Goal: Complete application form: Complete application form

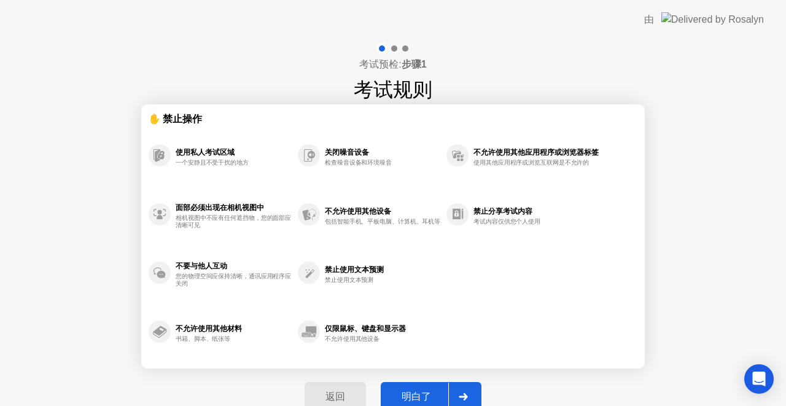
click at [416, 395] on div "明白了" at bounding box center [416, 396] width 64 height 13
select select "Available cameras"
select select "Available speakers"
select select "Available microphones"
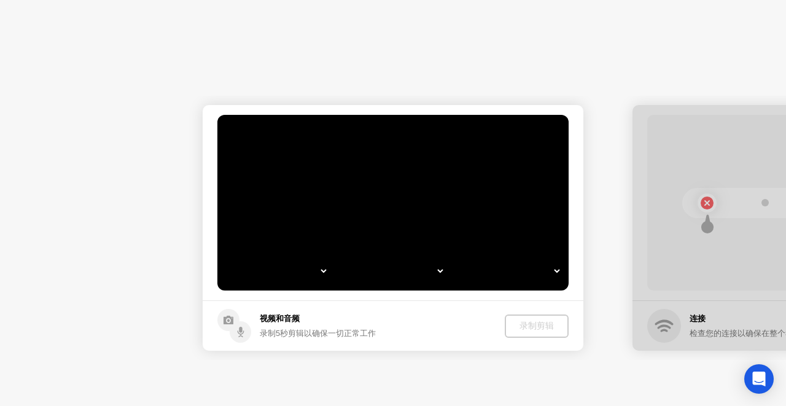
select select "**********"
select select "*******"
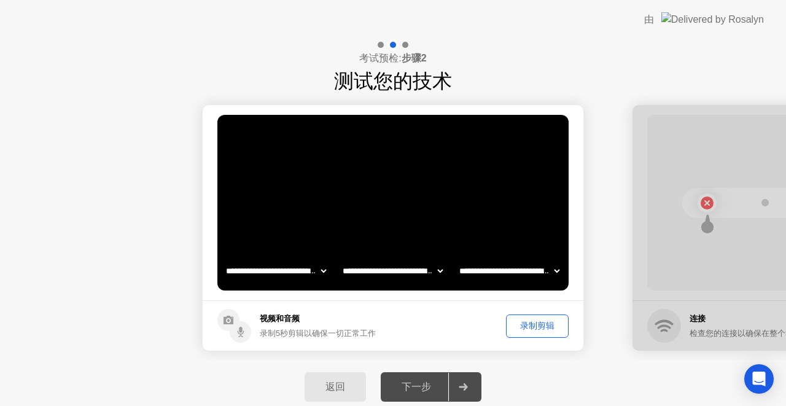
click at [533, 326] on div "录制剪辑" at bounding box center [537, 326] width 54 height 12
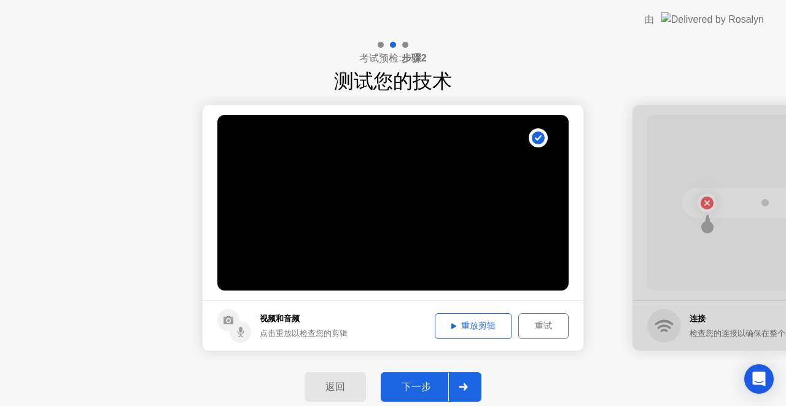
click at [493, 322] on div "重放剪辑" at bounding box center [473, 326] width 69 height 12
click at [423, 378] on button "下一步" at bounding box center [430, 386] width 101 height 29
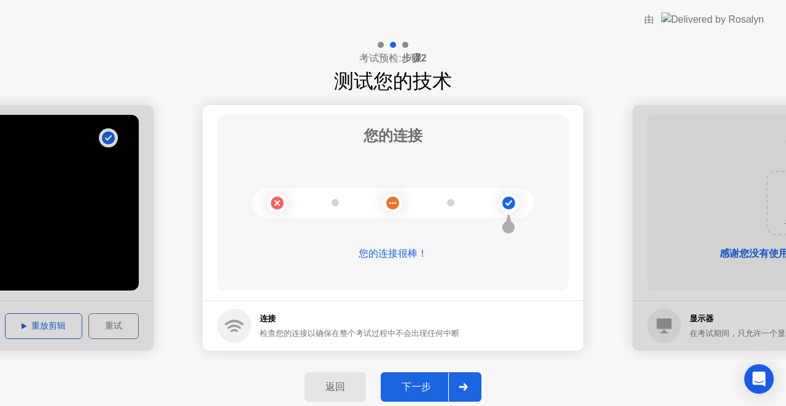
click at [417, 389] on div "下一步" at bounding box center [416, 386] width 64 height 13
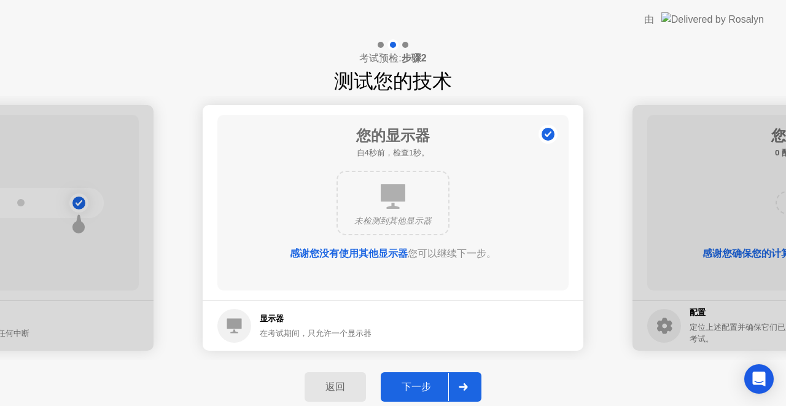
click at [405, 393] on div "下一步" at bounding box center [416, 386] width 64 height 13
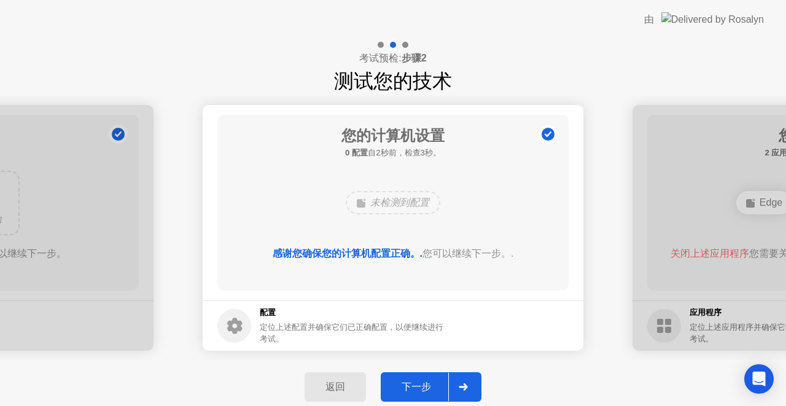
click at [419, 389] on div "下一步" at bounding box center [416, 386] width 64 height 13
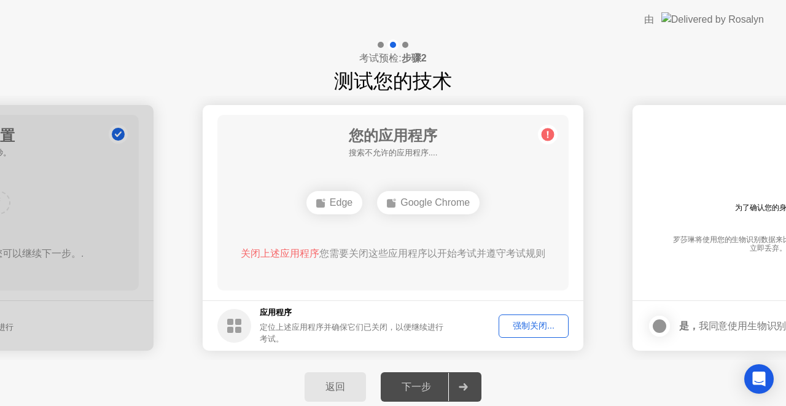
click at [550, 325] on div "强制关闭..." at bounding box center [533, 326] width 61 height 12
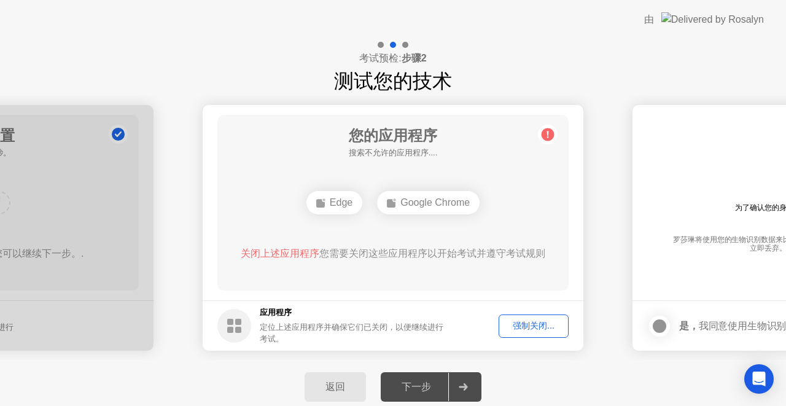
click at [544, 333] on button "强制关闭..." at bounding box center [533, 325] width 70 height 23
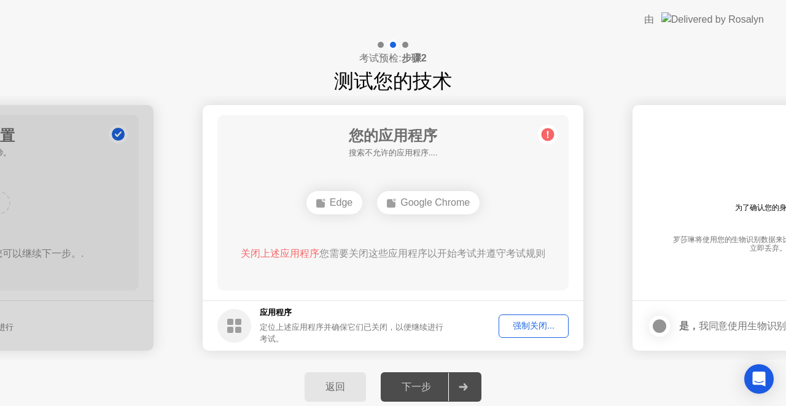
click at [543, 330] on div "强制关闭..." at bounding box center [533, 326] width 61 height 12
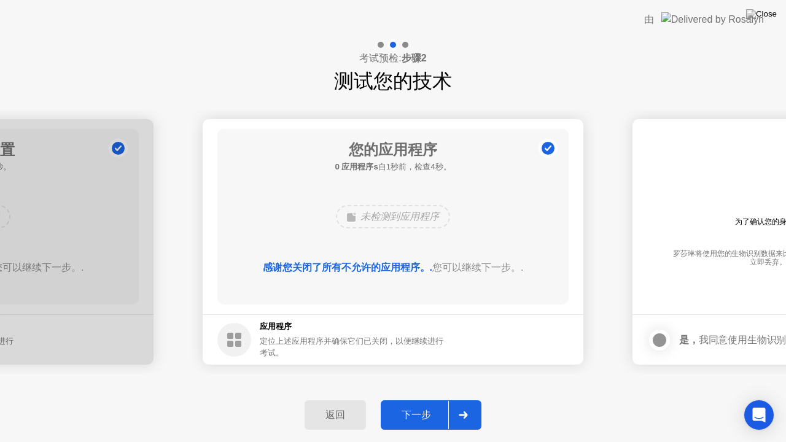
click at [417, 405] on div "下一步" at bounding box center [416, 415] width 64 height 13
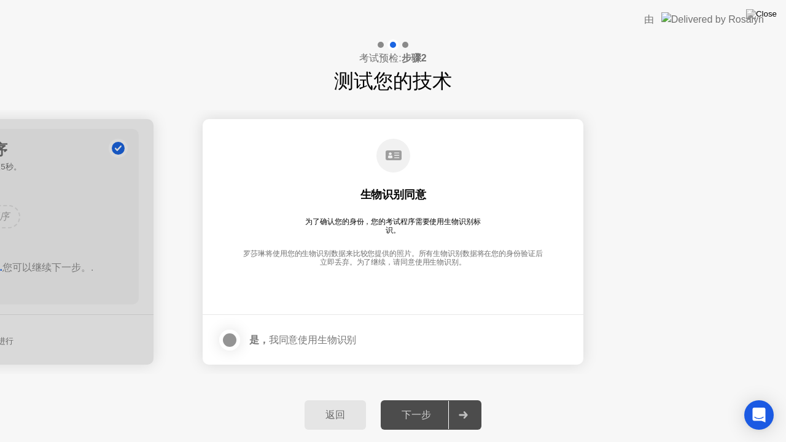
click at [230, 344] on div at bounding box center [229, 340] width 15 height 15
click at [405, 405] on div "下一步" at bounding box center [416, 415] width 64 height 13
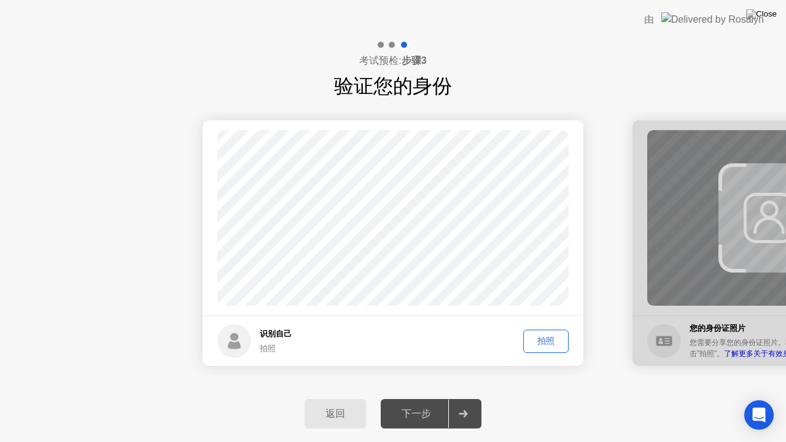
click at [536, 333] on button "拍照" at bounding box center [545, 341] width 45 height 23
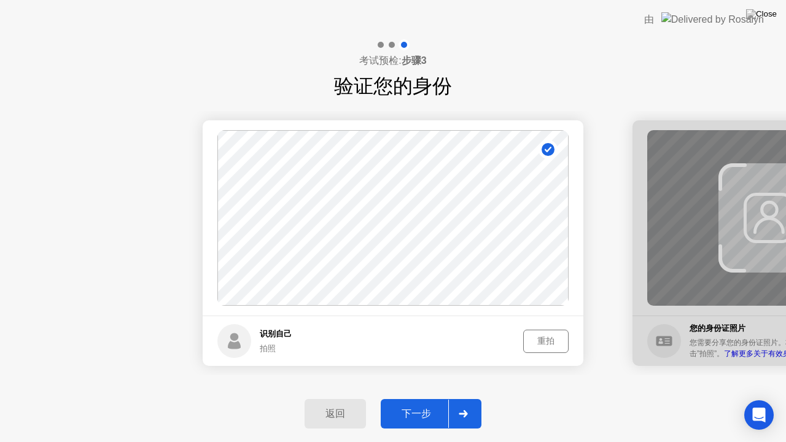
click at [417, 405] on div "下一步" at bounding box center [416, 414] width 64 height 13
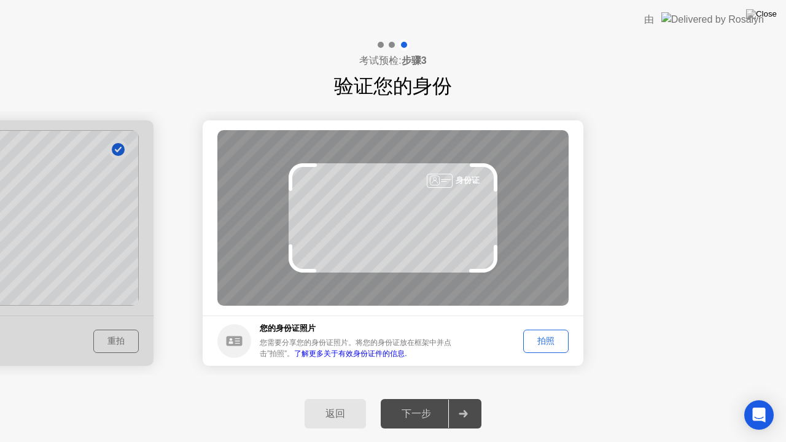
click at [553, 342] on div "拍照" at bounding box center [545, 341] width 37 height 12
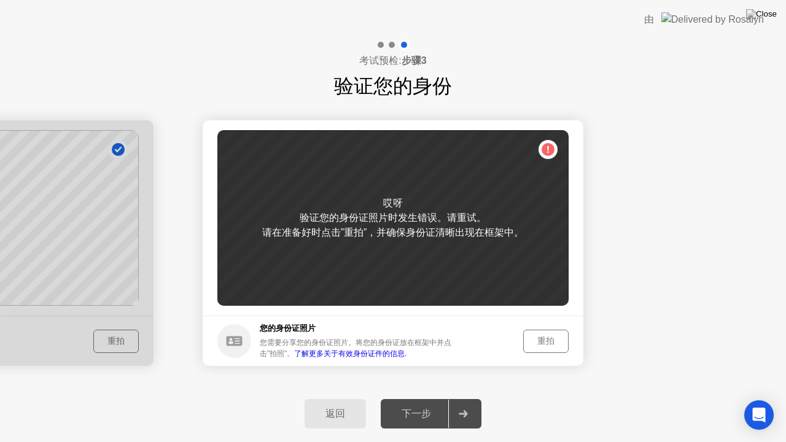
click at [553, 342] on div "重拍" at bounding box center [545, 341] width 37 height 12
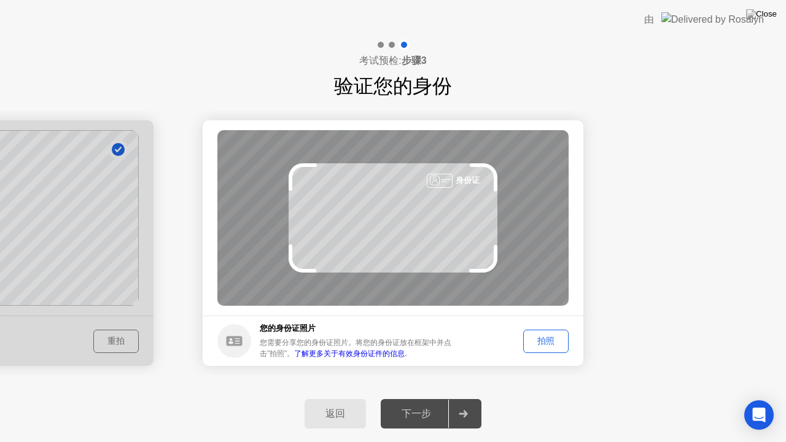
click at [553, 342] on div "拍照" at bounding box center [545, 341] width 37 height 12
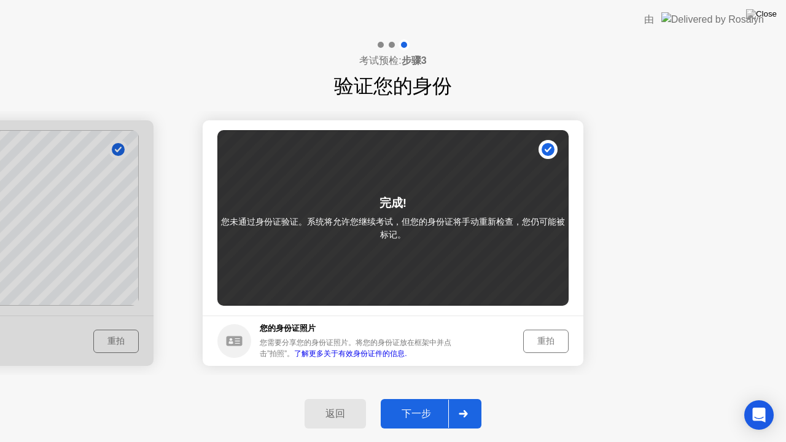
click at [553, 342] on div "重拍" at bounding box center [545, 341] width 37 height 12
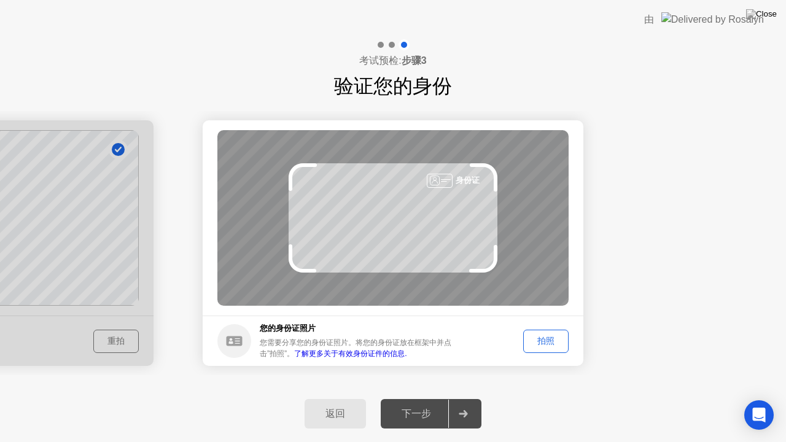
click at [554, 342] on div "拍照" at bounding box center [545, 341] width 37 height 12
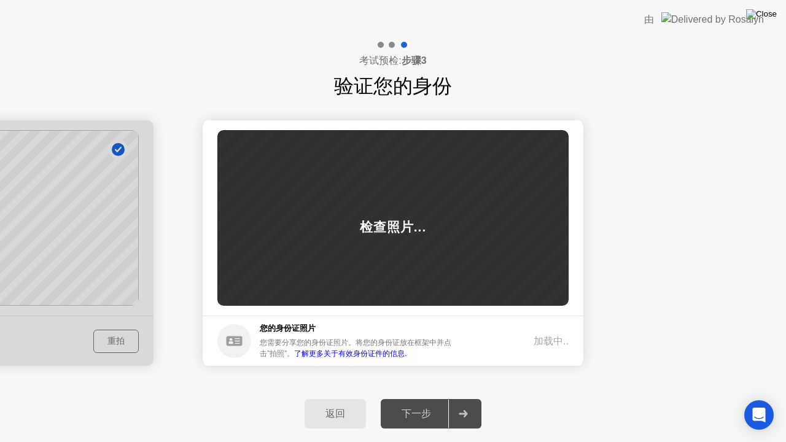
click at [774, 19] on img at bounding box center [761, 14] width 31 height 10
